Goal: Transaction & Acquisition: Purchase product/service

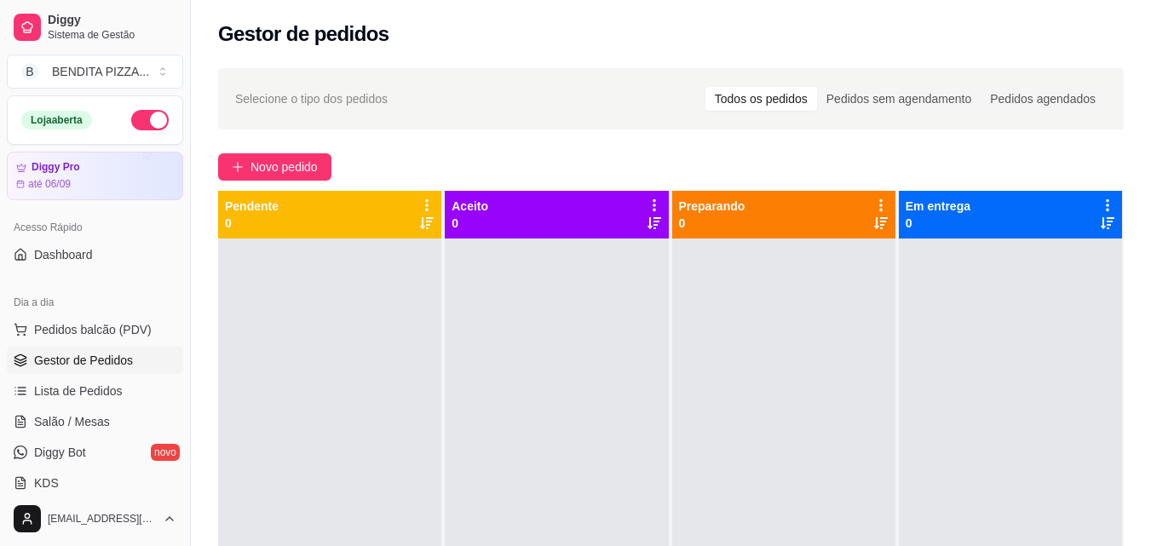
click at [112, 335] on span "Pedidos balcão (PDV)" at bounding box center [93, 329] width 118 height 17
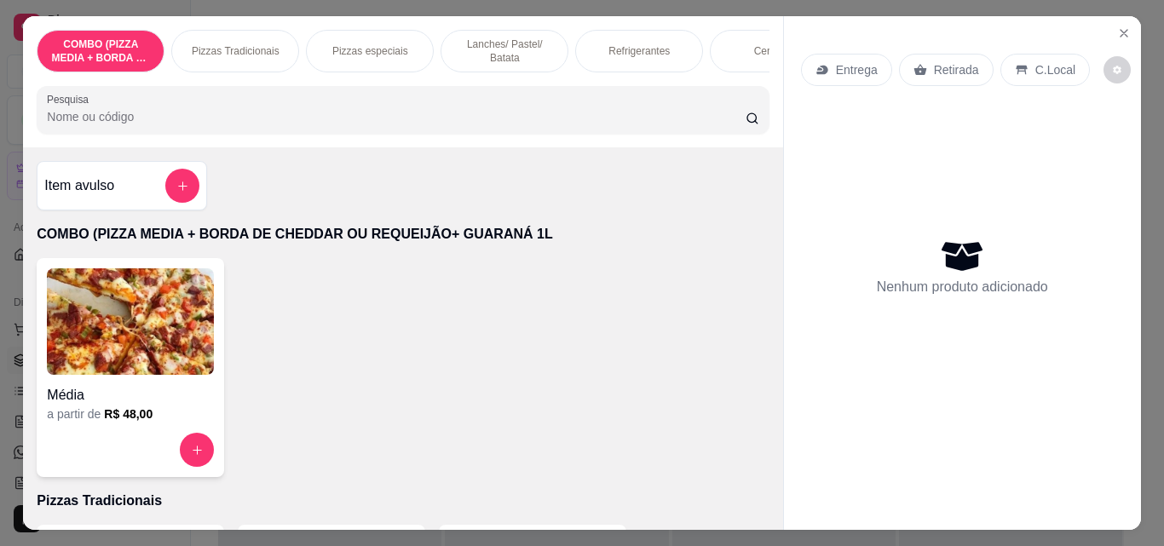
click at [214, 60] on div "Pizzas Tradicionais" at bounding box center [235, 51] width 128 height 43
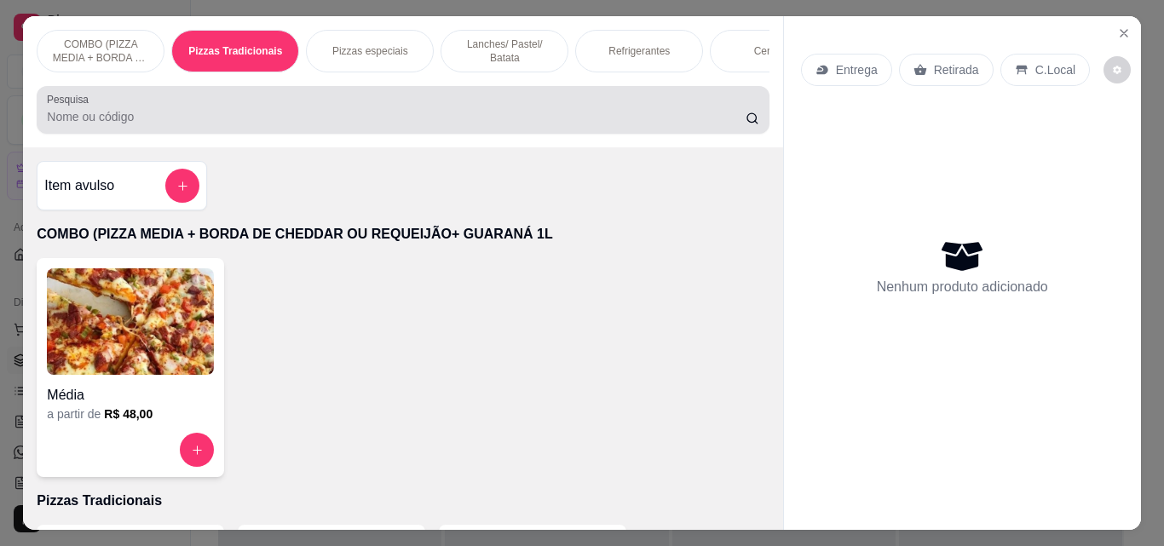
scroll to position [44, 0]
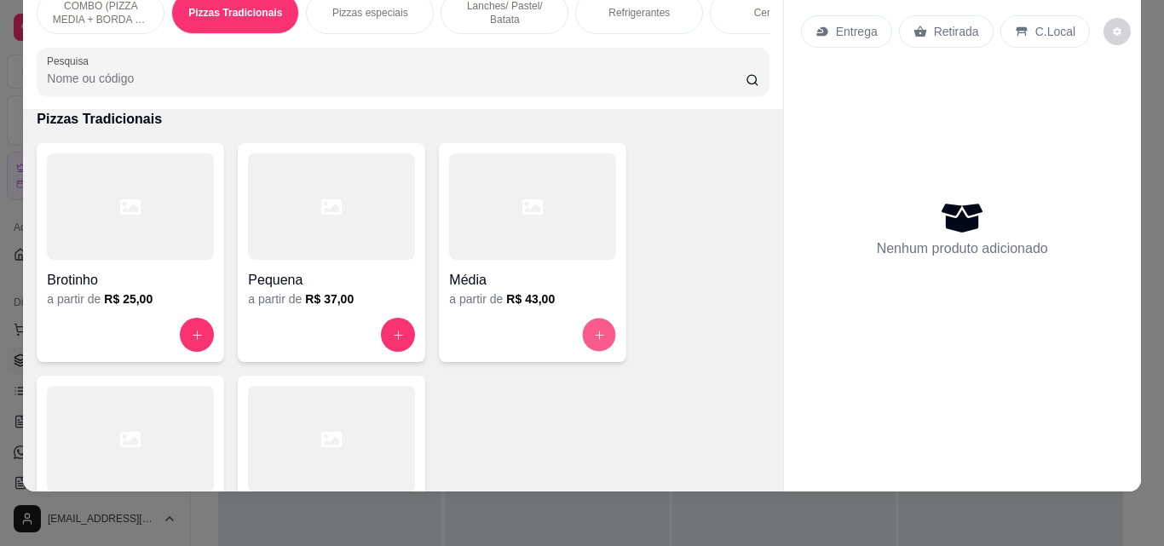
click at [583, 336] on button "increase-product-quantity" at bounding box center [599, 335] width 33 height 33
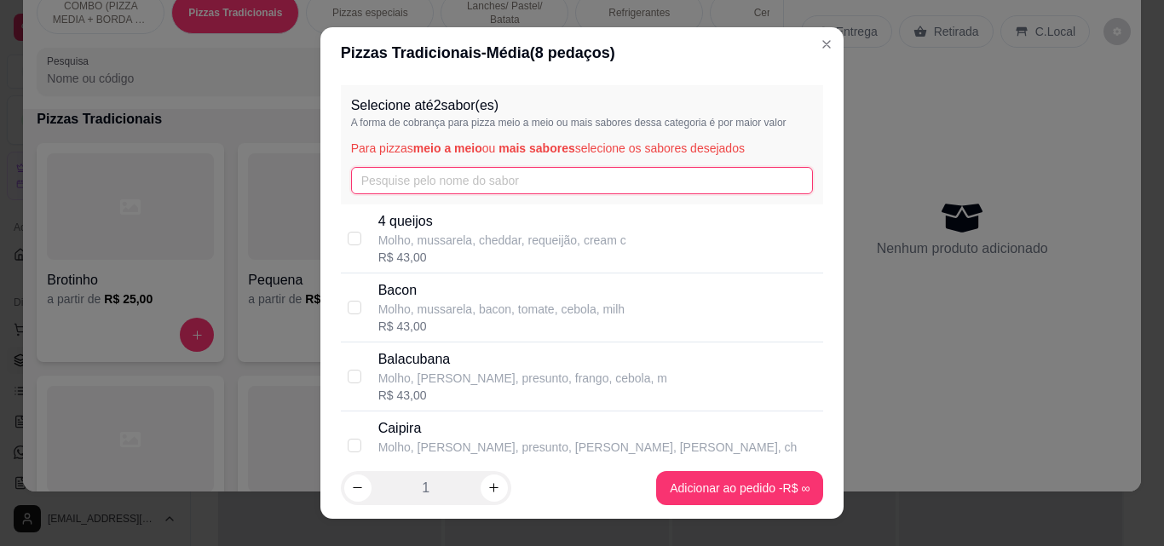
click at [470, 191] on input "text" at bounding box center [582, 180] width 463 height 27
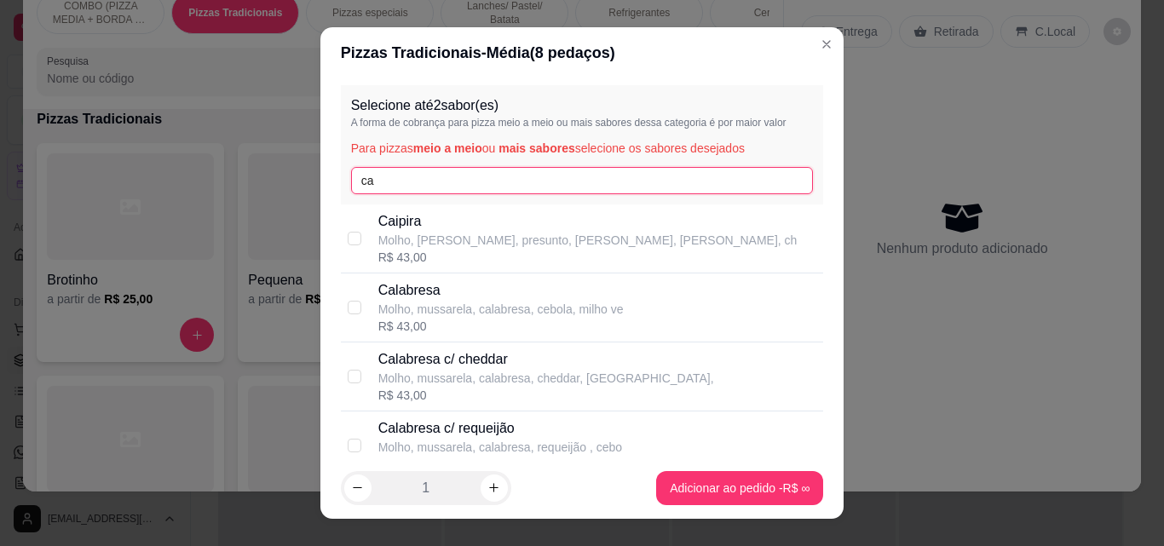
type input "ca"
click at [457, 291] on p "Calabresa" at bounding box center [500, 290] width 245 height 20
checkbox input "true"
click at [430, 192] on input "ca" at bounding box center [582, 180] width 463 height 27
type input "c"
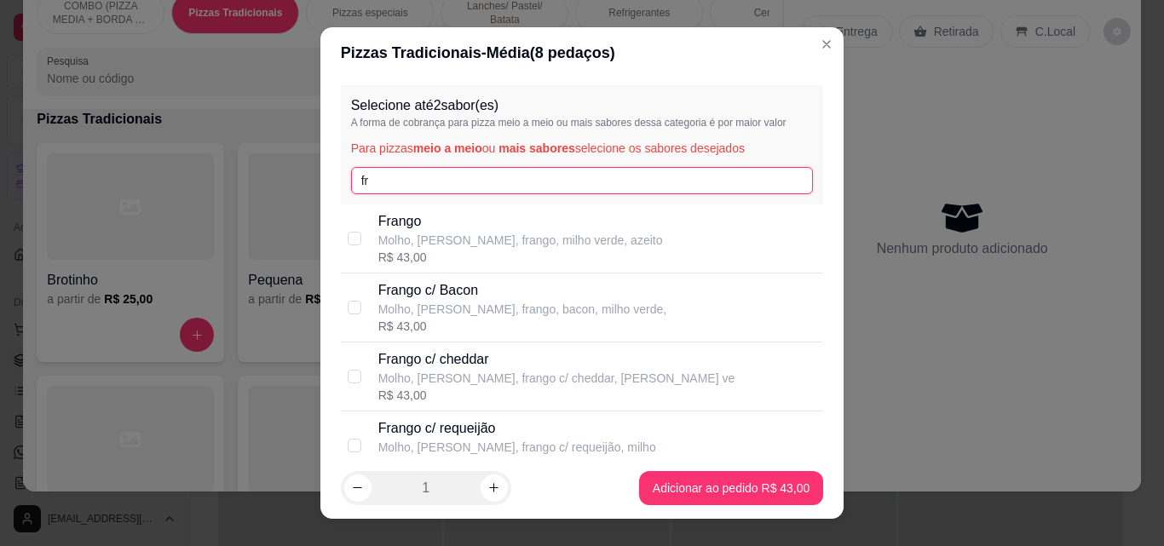
type input "fr"
click at [435, 255] on div "R$ 43,00" at bounding box center [520, 257] width 285 height 17
checkbox input "true"
click at [713, 462] on footer "1 Adicionar ao pedido R$ 43,00" at bounding box center [582, 488] width 524 height 61
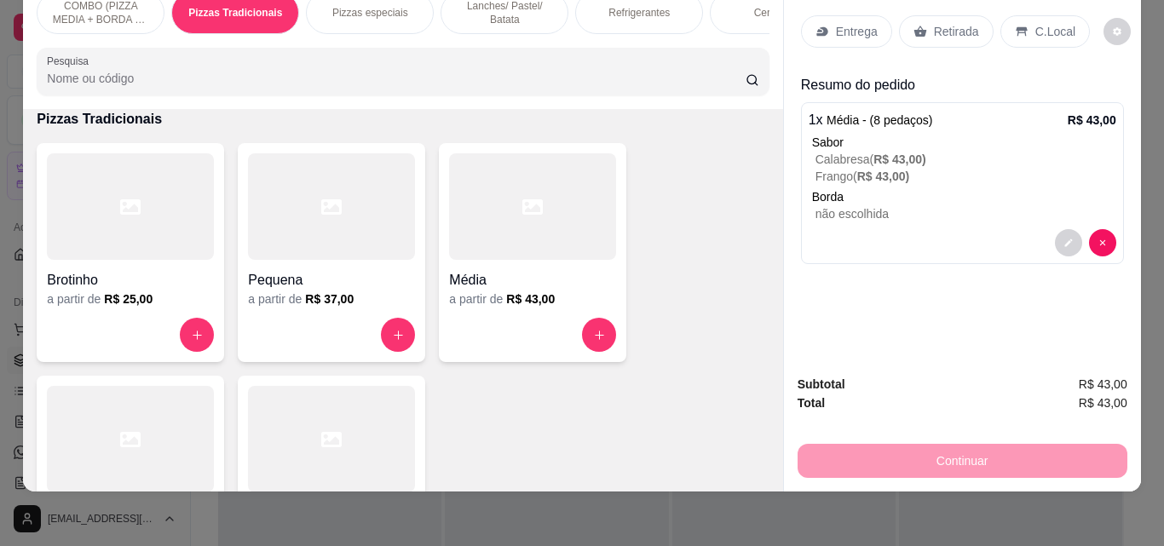
click at [828, 17] on div "Entrega" at bounding box center [846, 31] width 91 height 32
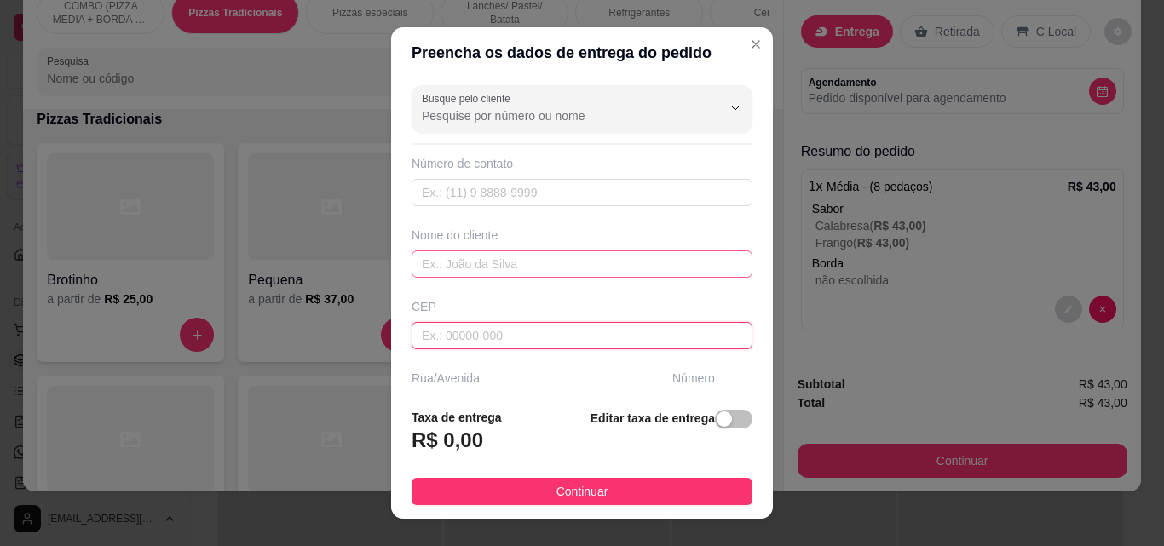
click at [600, 258] on input "text" at bounding box center [582, 264] width 341 height 27
drag, startPoint x: 600, startPoint y: 258, endPoint x: 599, endPoint y: 276, distance: 17.9
click at [599, 276] on input "text" at bounding box center [582, 264] width 341 height 27
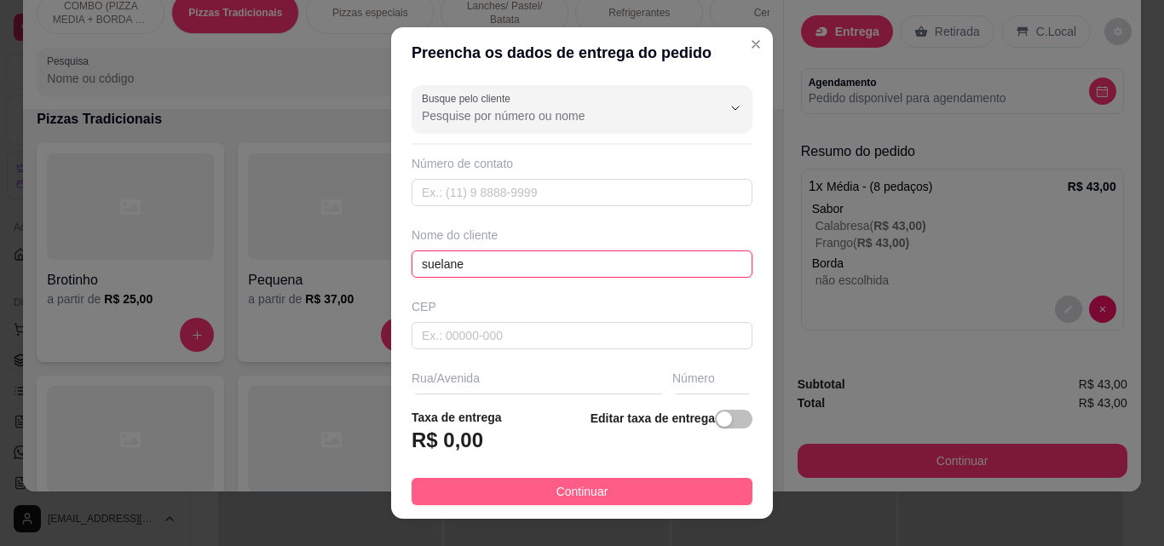
type input "suelane"
click at [687, 487] on button "Continuar" at bounding box center [582, 491] width 341 height 27
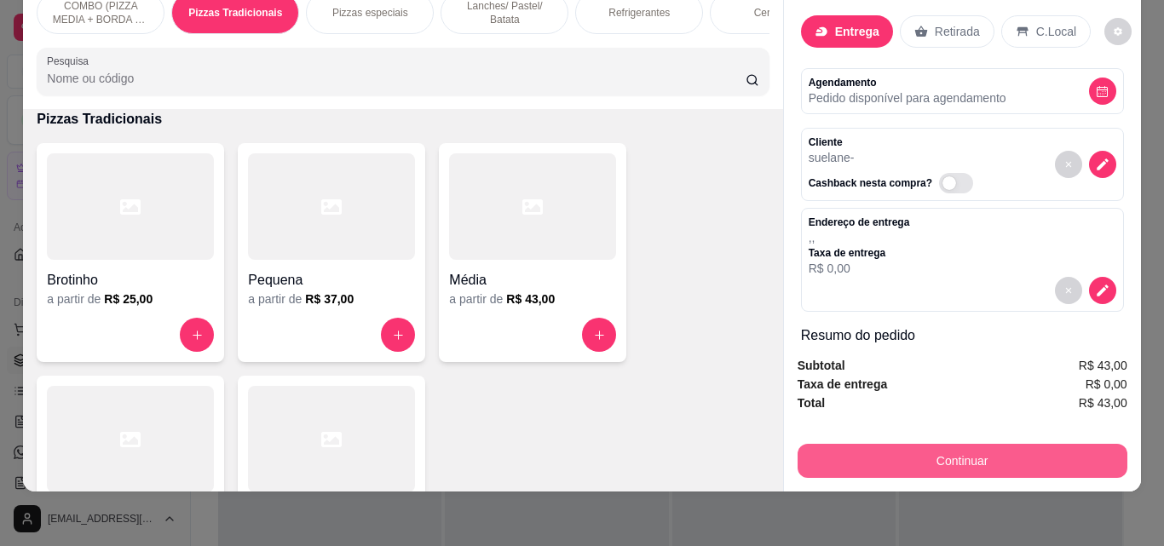
click at [925, 457] on button "Continuar" at bounding box center [963, 461] width 330 height 34
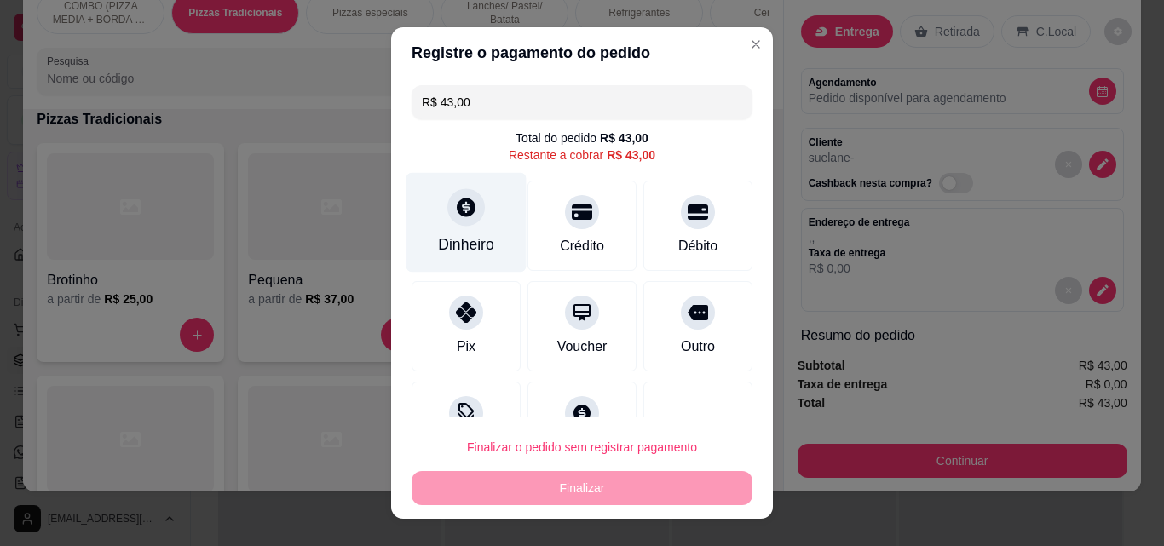
click at [460, 240] on div "Dinheiro" at bounding box center [466, 245] width 56 height 22
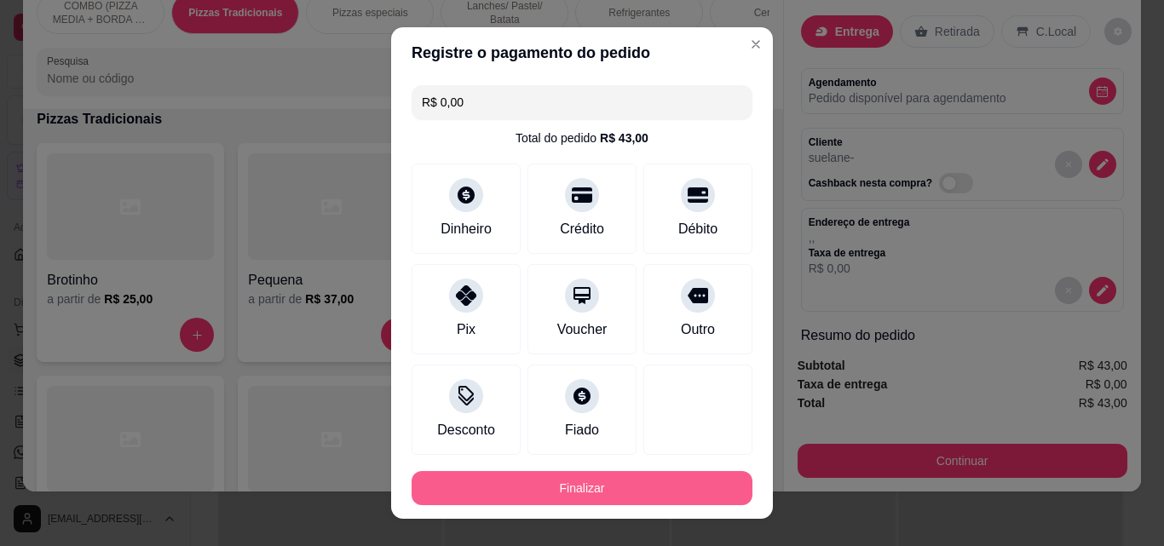
click at [680, 493] on button "Finalizar" at bounding box center [582, 488] width 341 height 34
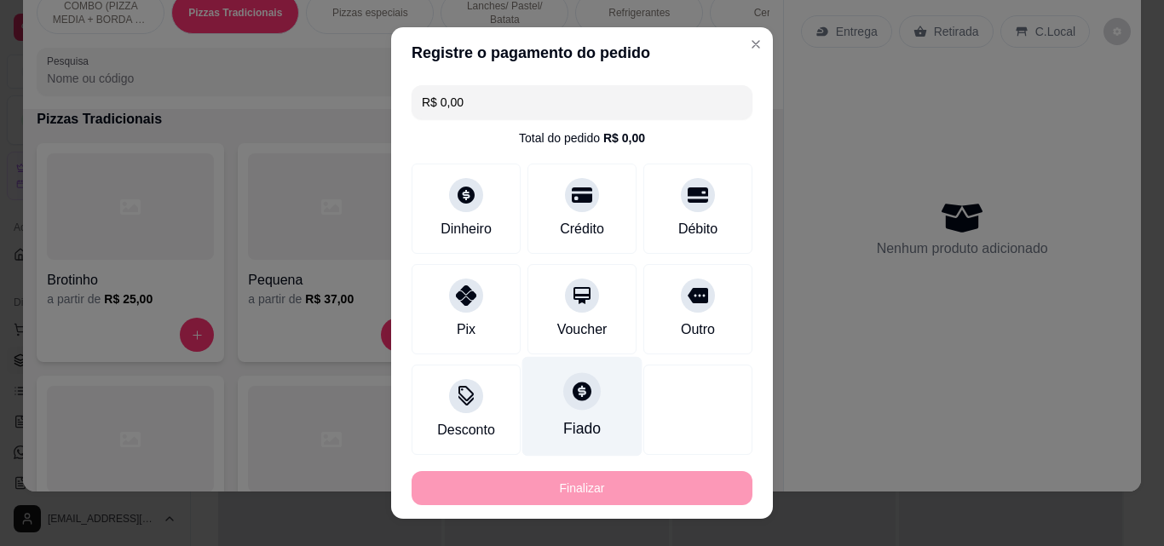
type input "-R$ 43,00"
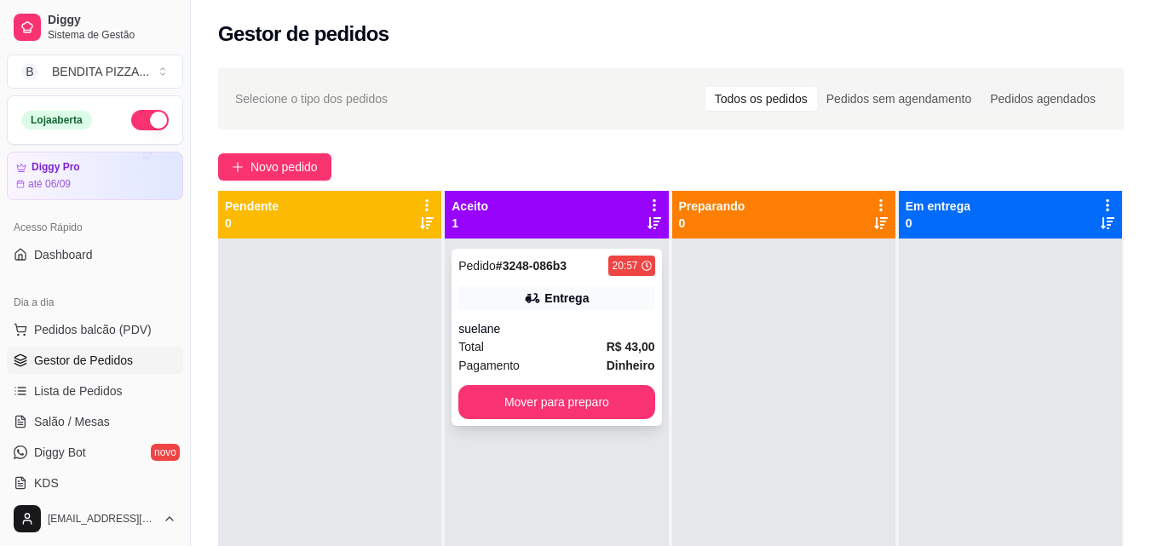
click at [486, 349] on div "Total R$ 43,00" at bounding box center [556, 346] width 196 height 19
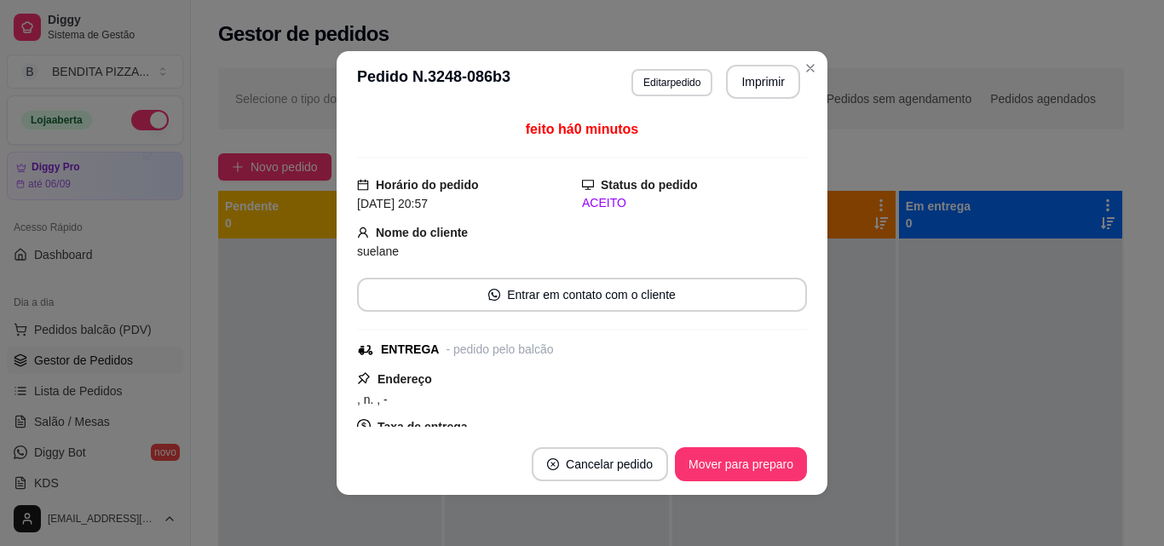
click at [781, 62] on header "**********" at bounding box center [582, 81] width 491 height 61
click at [775, 76] on button "Imprimir" at bounding box center [764, 82] width 72 height 33
